Goal: Information Seeking & Learning: Understand process/instructions

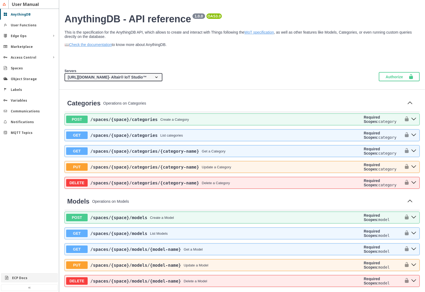
click at [0, 0] on slot "ECP Docs" at bounding box center [0, 0] width 0 height 0
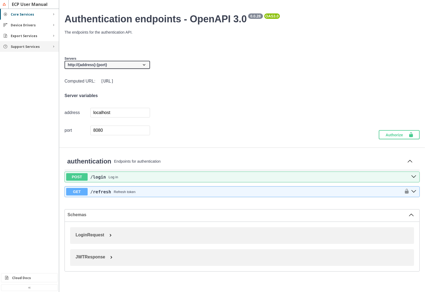
click at [0, 0] on slot "Support Services" at bounding box center [0, 0] width 0 height 0
click at [0, 0] on slot "Rules" at bounding box center [0, 0] width 0 height 0
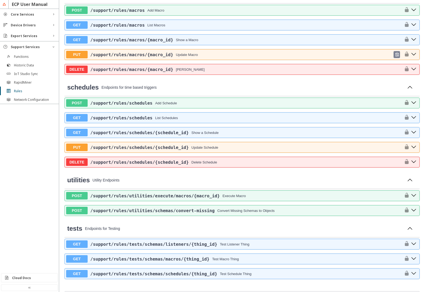
scroll to position [322, 0]
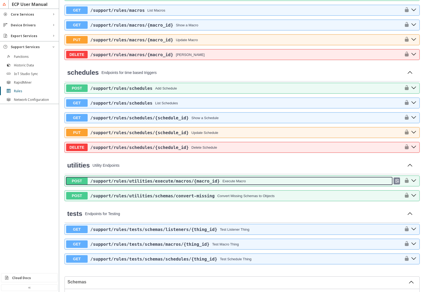
click at [258, 180] on div "/support /rules /utilities /execute /macros /{macro_id} Execute Macro" at bounding box center [240, 180] width 304 height 5
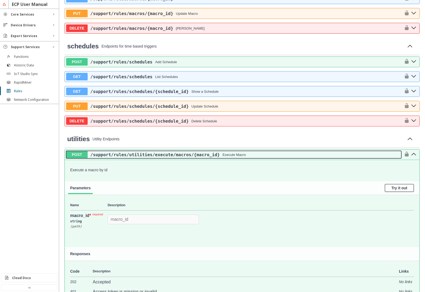
scroll to position [451, 0]
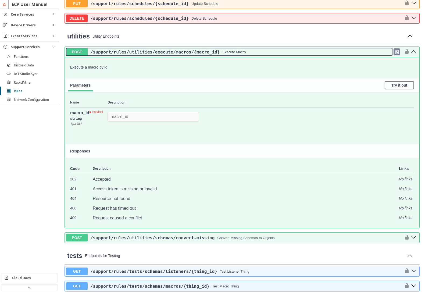
click at [225, 51] on div "Execute Macro" at bounding box center [233, 52] width 23 height 4
